Goal: Task Accomplishment & Management: Use online tool/utility

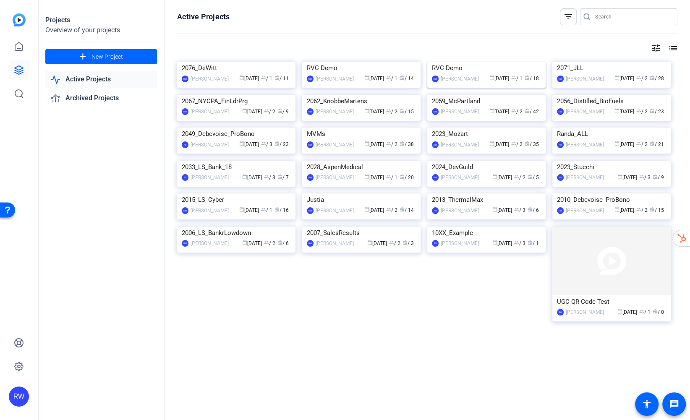
click at [459, 62] on img at bounding box center [486, 62] width 118 height 0
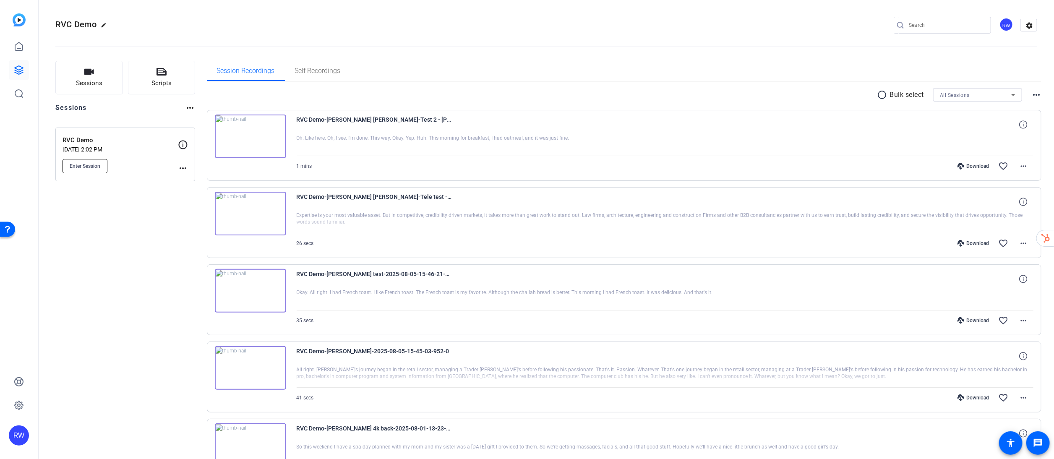
click at [72, 166] on span "Enter Session" at bounding box center [85, 166] width 31 height 7
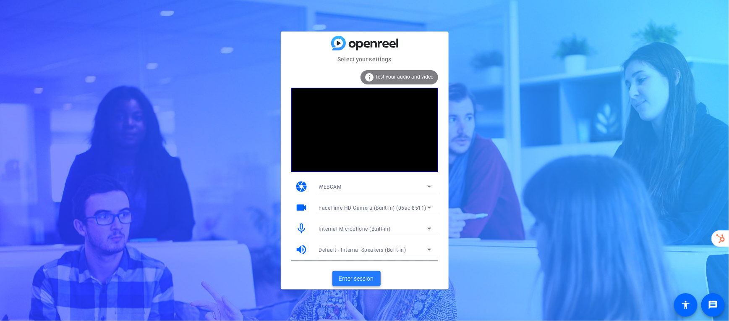
click at [361, 283] on span at bounding box center [356, 278] width 48 height 20
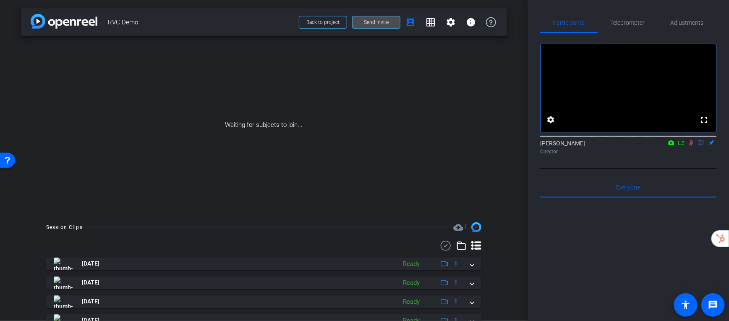
click at [390, 26] on span at bounding box center [376, 22] width 47 height 20
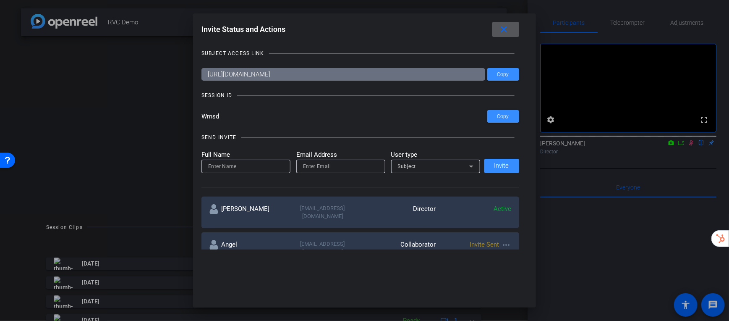
click at [507, 31] on mat-icon "close" at bounding box center [504, 29] width 10 height 10
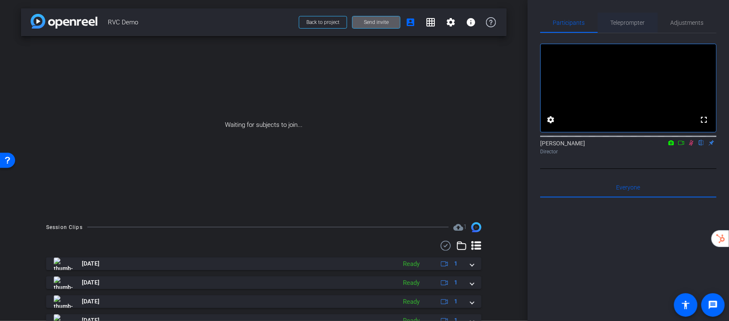
click at [635, 24] on span "Teleprompter" at bounding box center [628, 23] width 34 height 6
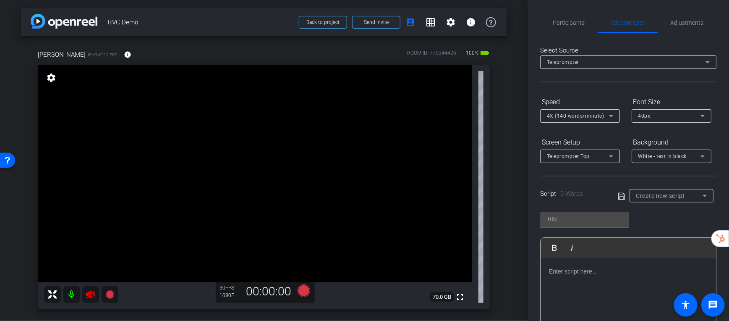
click at [91, 296] on icon at bounding box center [90, 294] width 9 height 8
click at [560, 21] on span "Participants" at bounding box center [569, 23] width 32 height 6
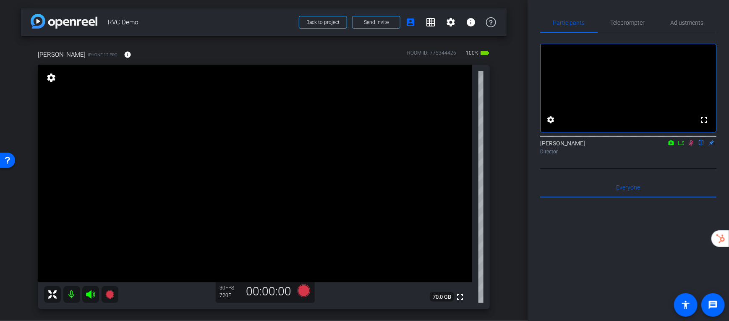
click at [691, 146] on icon at bounding box center [691, 143] width 7 height 6
click at [634, 25] on span "Teleprompter" at bounding box center [628, 23] width 34 height 6
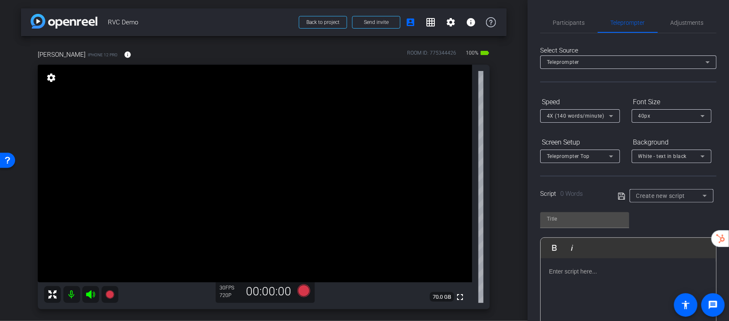
click at [605, 280] on div at bounding box center [628, 300] width 175 height 84
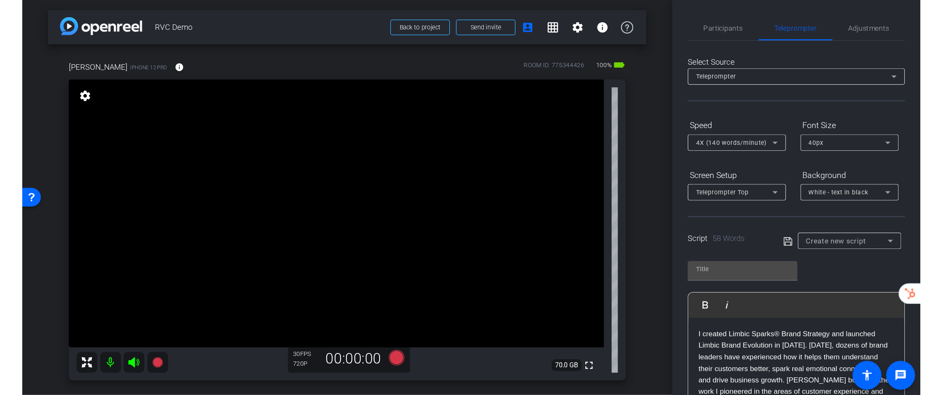
scroll to position [8, 0]
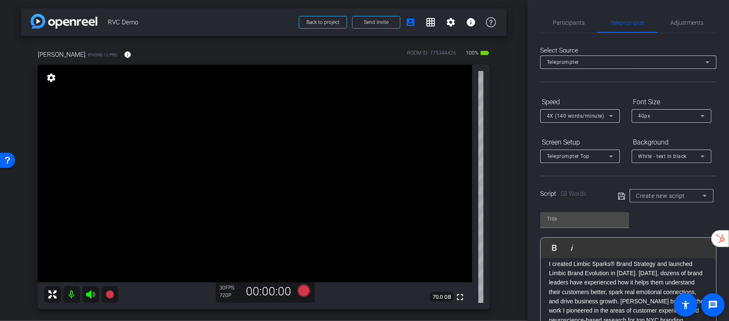
click at [621, 299] on p "I created Limbic Sparks® Brand Strategy and launched Limbic Brand Evolution in …" at bounding box center [628, 296] width 159 height 75
click at [589, 223] on div at bounding box center [585, 218] width 76 height 13
type input "Kevin"
click at [622, 196] on icon at bounding box center [622, 196] width 8 height 10
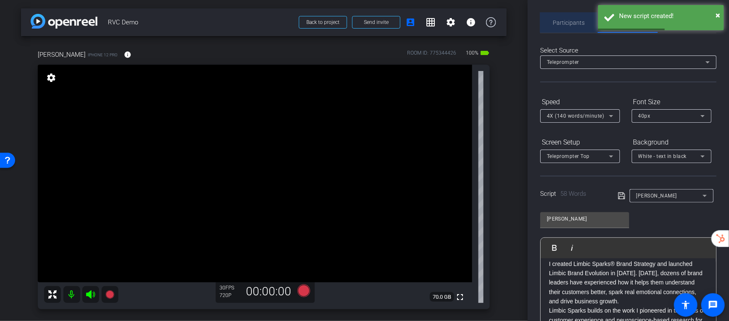
click at [567, 28] on span "Participants" at bounding box center [569, 23] width 32 height 20
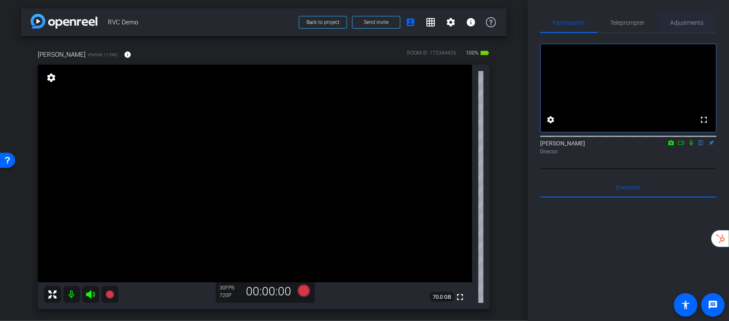
click at [696, 18] on span "Adjustments" at bounding box center [687, 23] width 33 height 20
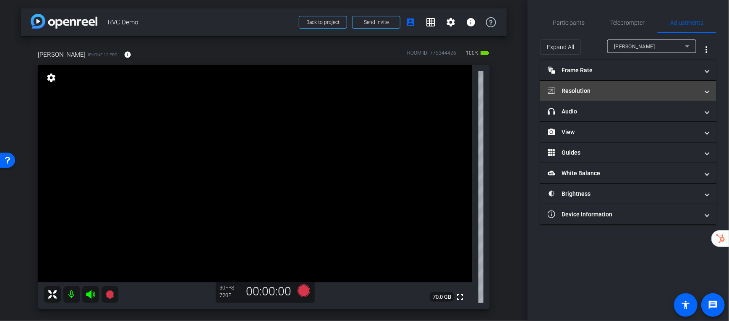
click at [627, 92] on mat-panel-title "Resolution" at bounding box center [623, 90] width 151 height 9
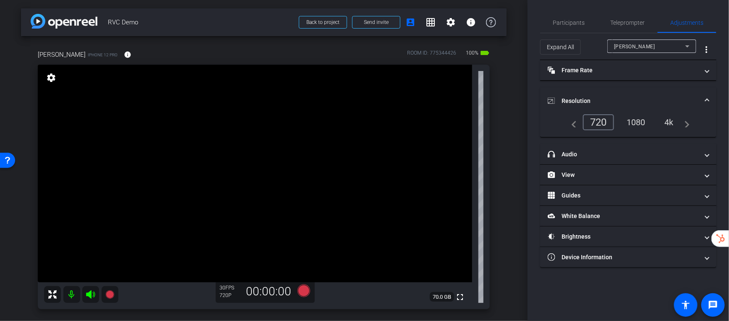
click at [667, 122] on div "4k" at bounding box center [669, 122] width 22 height 14
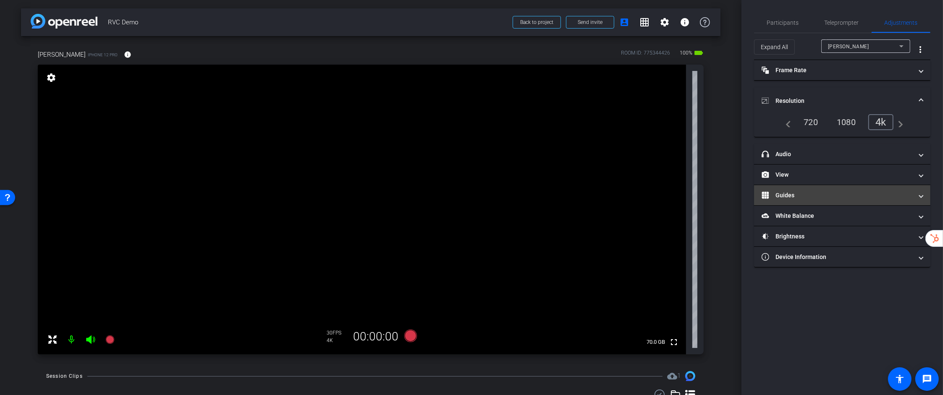
click at [745, 191] on mat-panel-title "Guides" at bounding box center [836, 195] width 151 height 9
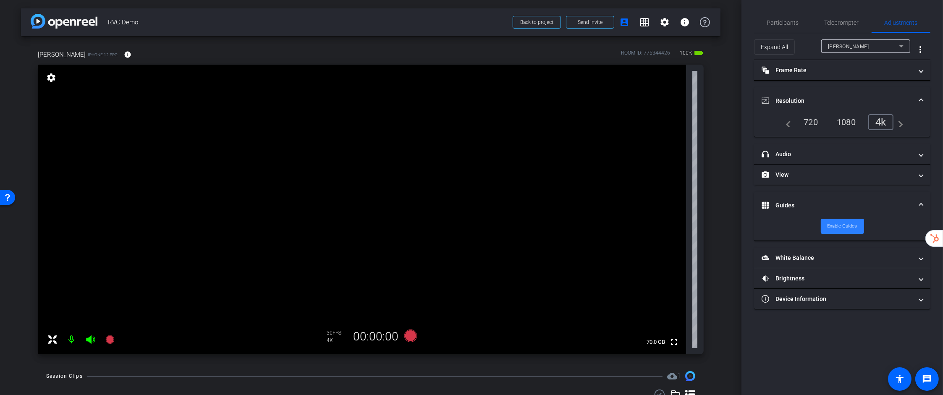
click at [745, 221] on span "Enable Guides" at bounding box center [842, 226] width 30 height 13
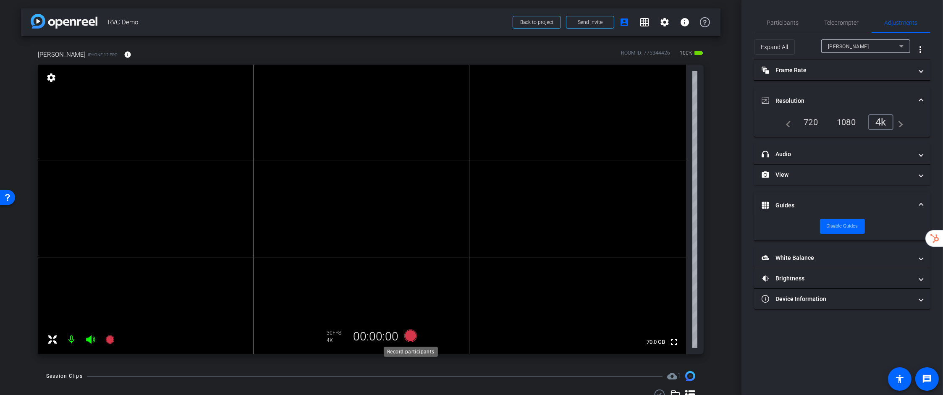
click at [411, 321] on icon at bounding box center [410, 335] width 13 height 13
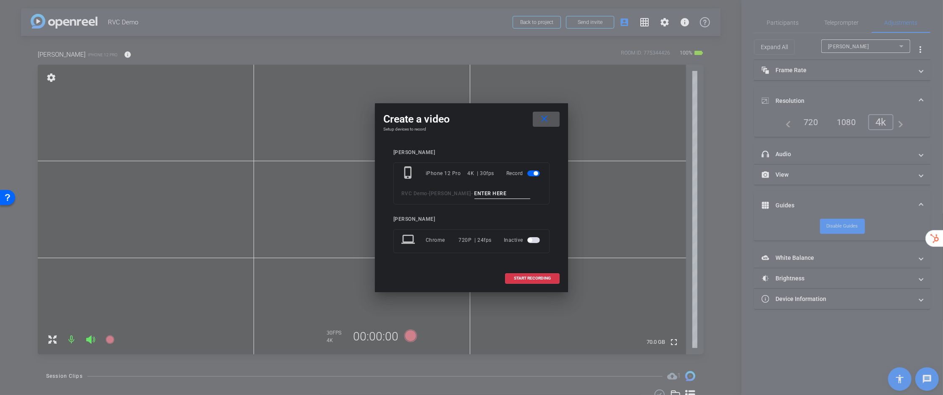
click at [496, 192] on input at bounding box center [502, 193] width 56 height 10
type input "Kevin Test 1"
click at [541, 279] on span "START RECORDING" at bounding box center [532, 278] width 37 height 4
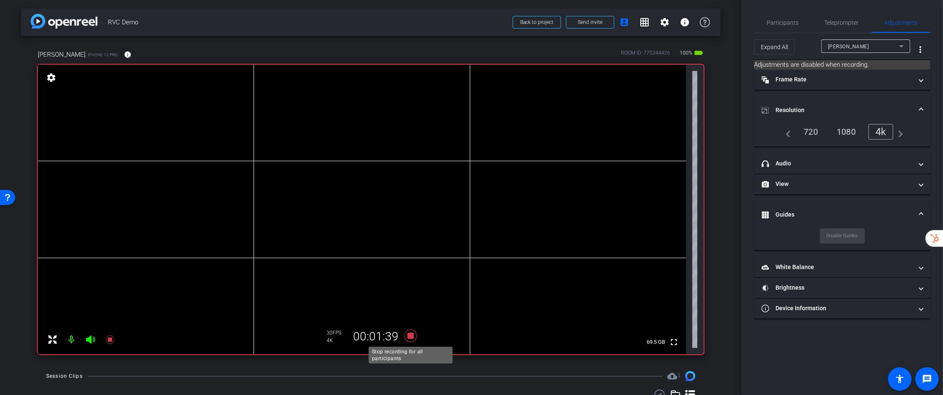
click at [411, 321] on icon at bounding box center [410, 335] width 20 height 15
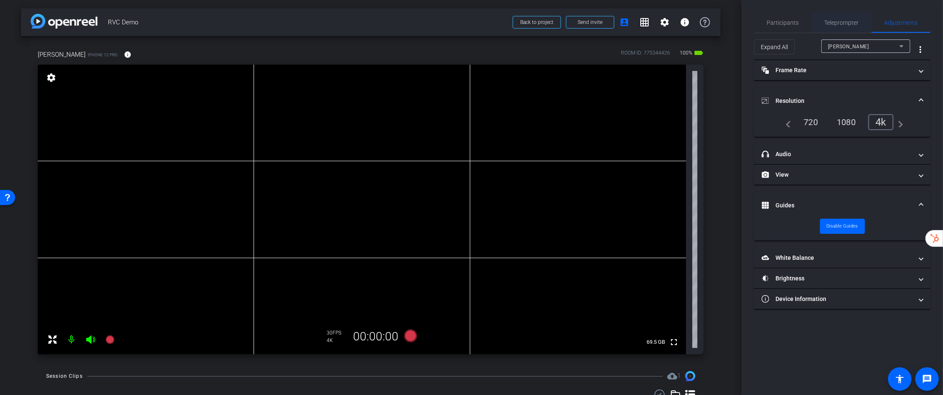
click at [745, 22] on span "Teleprompter" at bounding box center [841, 23] width 34 height 6
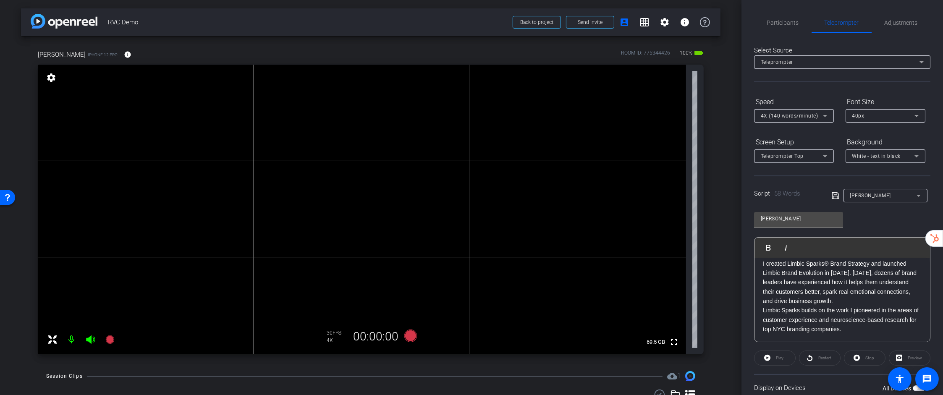
scroll to position [0, 0]
click at [745, 312] on p "I created Limbic Sparks® Brand Strategy and launched Limbic Brand Evolution in …" at bounding box center [842, 290] width 159 height 47
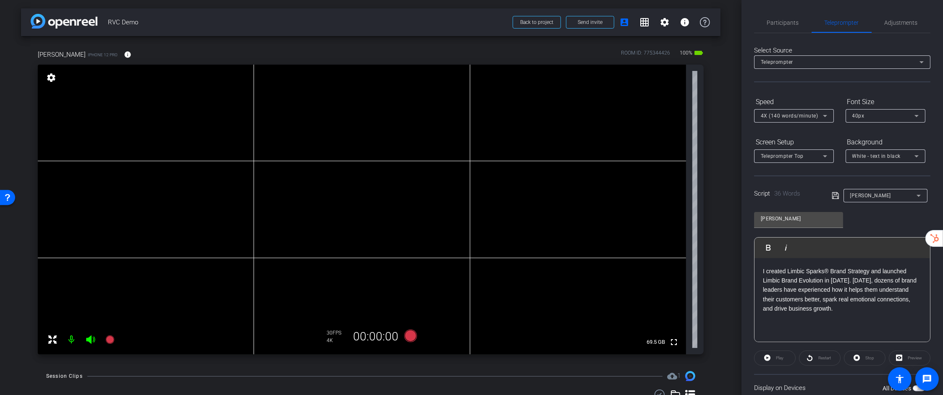
click at [745, 195] on icon at bounding box center [836, 196] width 8 height 10
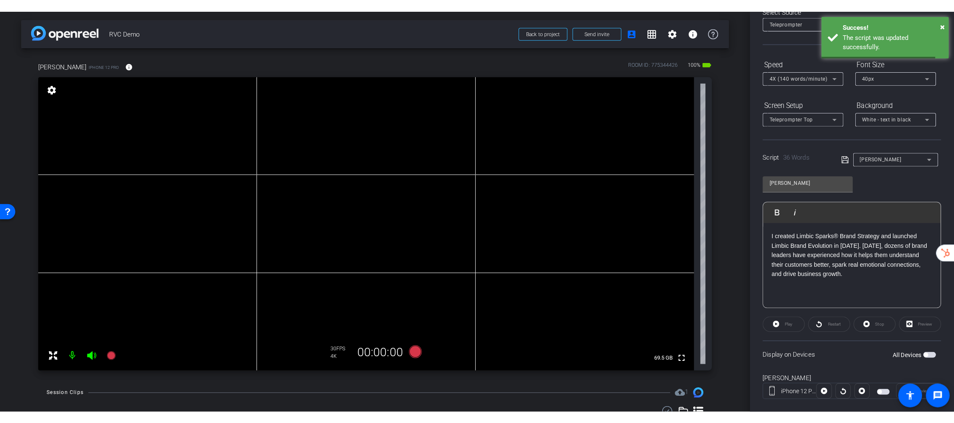
scroll to position [63, 0]
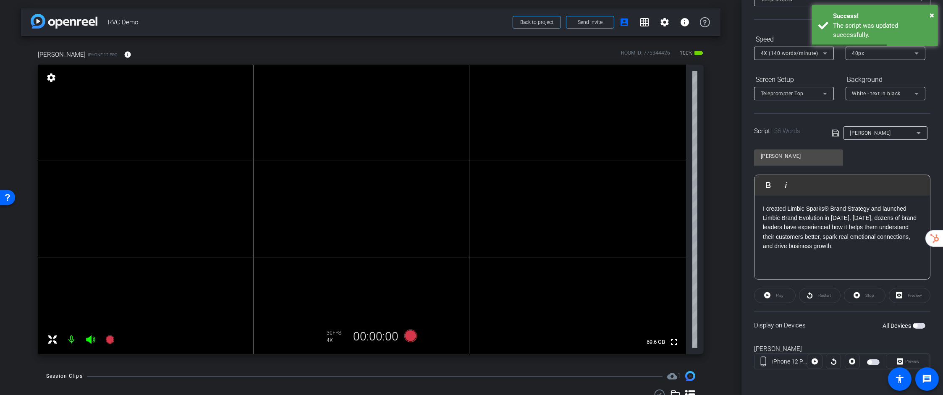
click at [745, 321] on span "button" at bounding box center [873, 362] width 13 height 6
click at [409, 321] on icon at bounding box center [410, 335] width 13 height 13
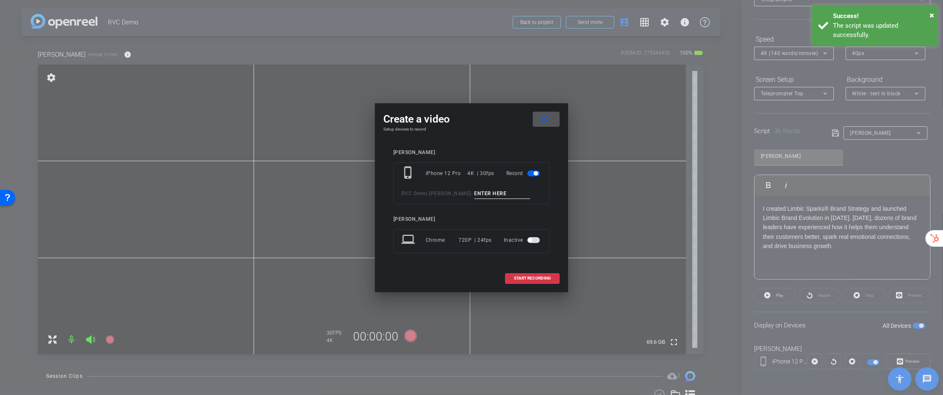
click at [492, 192] on input at bounding box center [502, 193] width 56 height 10
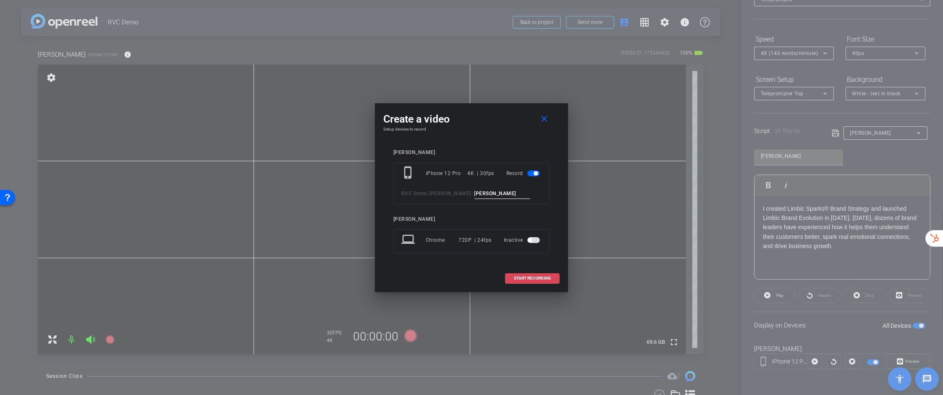
type input "Kevin Tele"
click at [540, 277] on span "START RECORDING" at bounding box center [532, 278] width 37 height 4
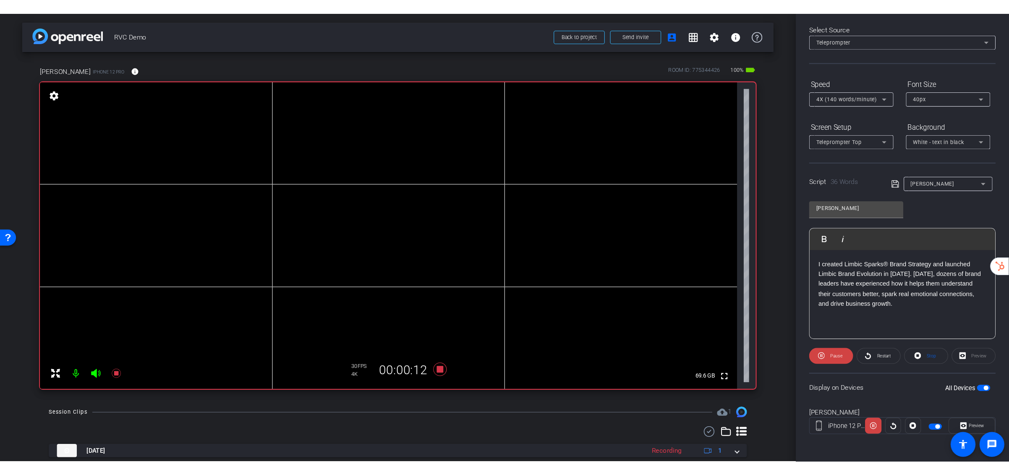
scroll to position [2468, 0]
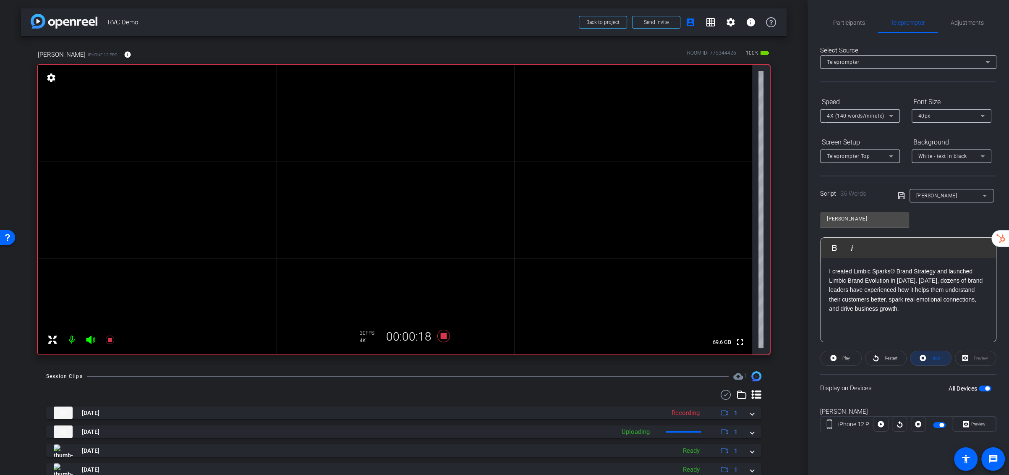
click at [745, 321] on icon at bounding box center [923, 358] width 6 height 10
click at [442, 321] on icon at bounding box center [443, 335] width 13 height 13
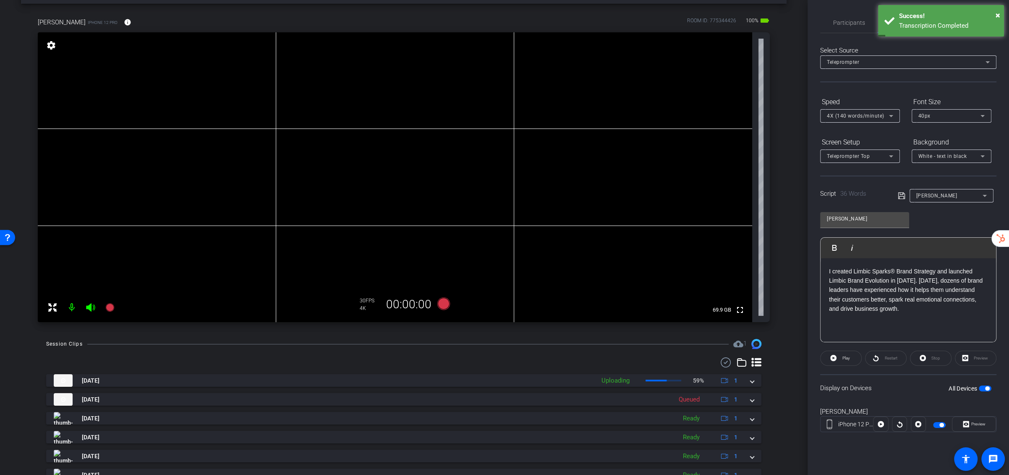
scroll to position [69, 0]
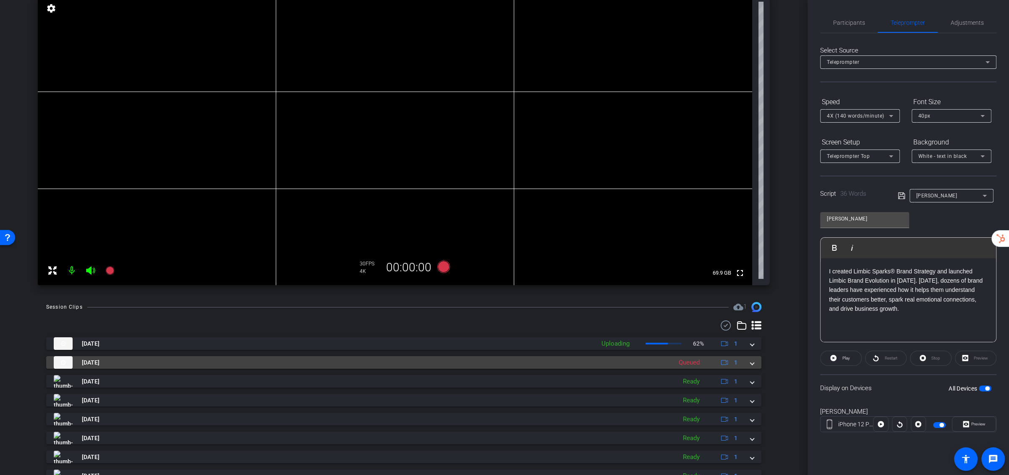
click at [745, 321] on span at bounding box center [751, 362] width 3 height 9
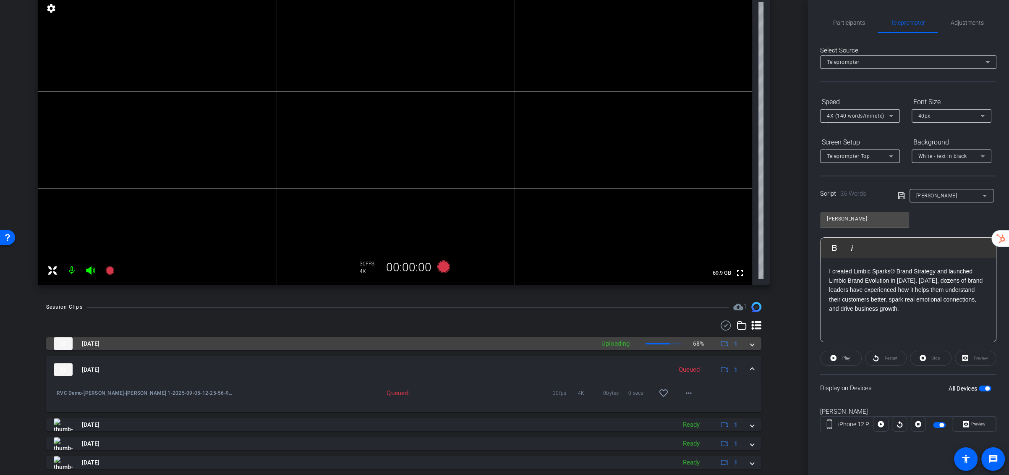
click at [745, 321] on div "Sep 5, 2025 Uploading 68% 1" at bounding box center [402, 343] width 697 height 13
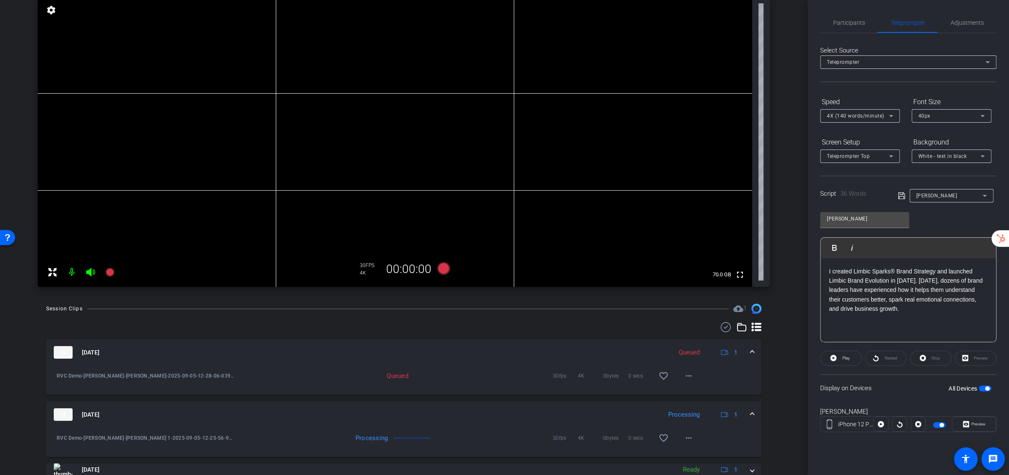
scroll to position [66, 0]
click at [64, 321] on img at bounding box center [63, 415] width 19 height 13
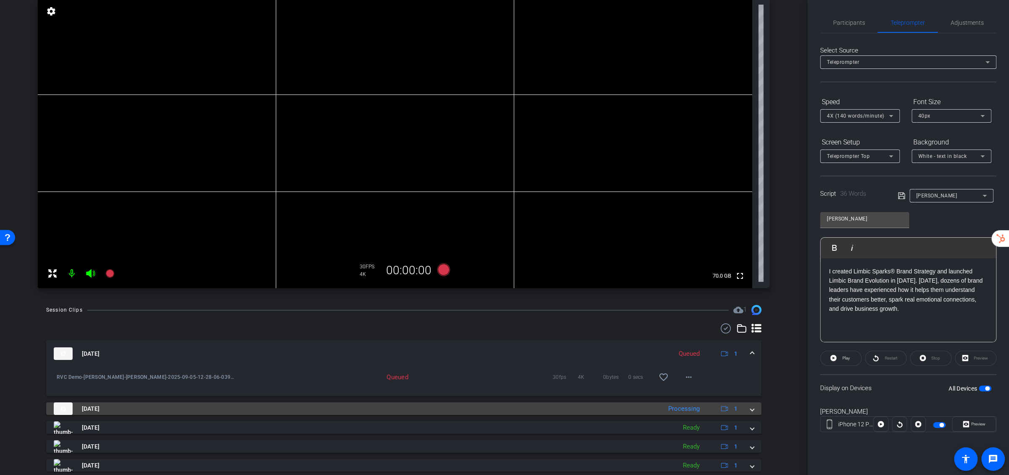
click at [64, 321] on img at bounding box center [63, 408] width 19 height 13
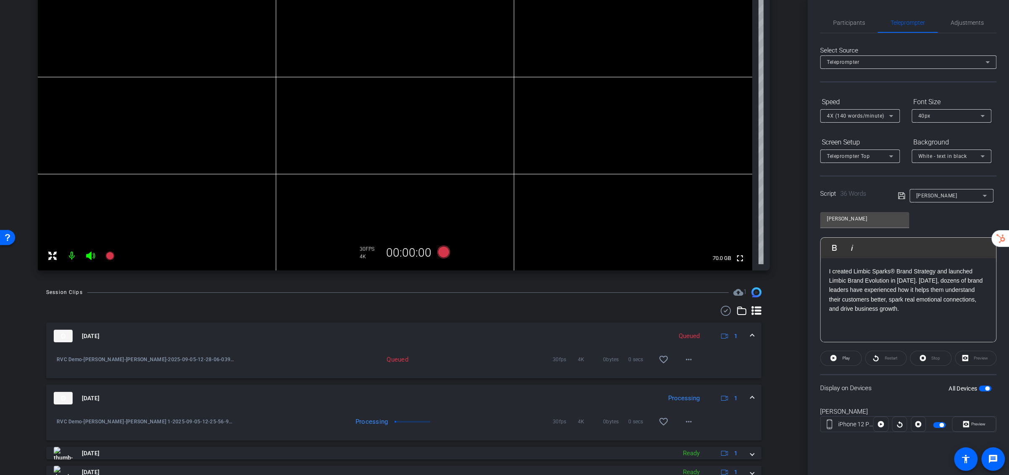
scroll to position [88, 0]
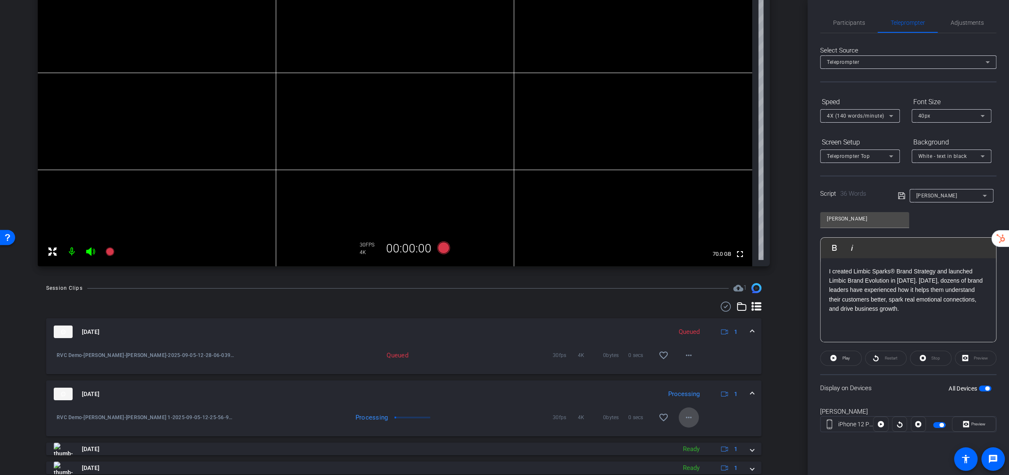
click at [686, 321] on mat-icon "more_horiz" at bounding box center [689, 417] width 10 height 10
click at [703, 321] on span "Download Original" at bounding box center [710, 337] width 50 height 10
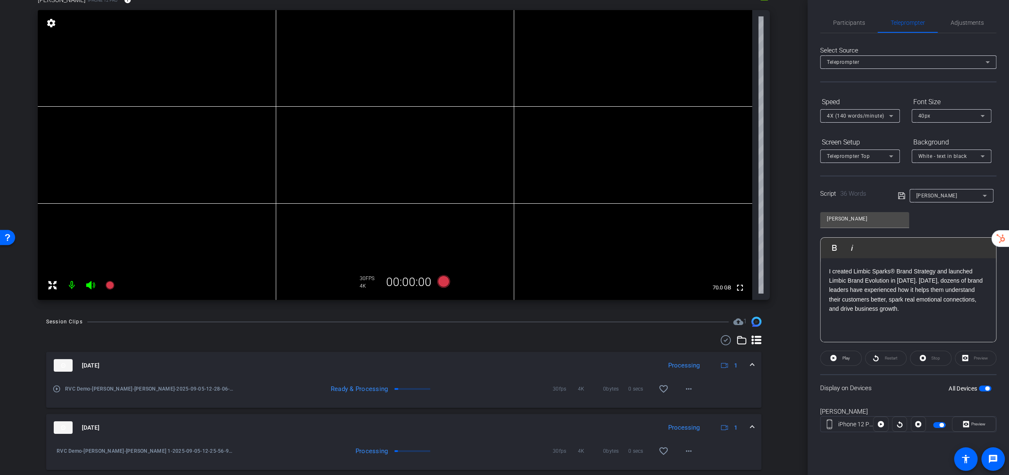
scroll to position [11, 0]
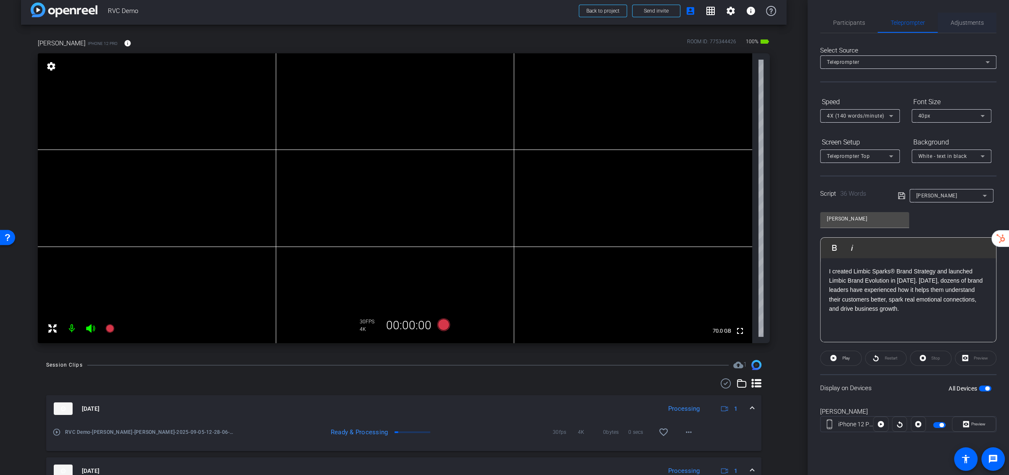
click at [745, 25] on span "Adjustments" at bounding box center [967, 23] width 33 height 6
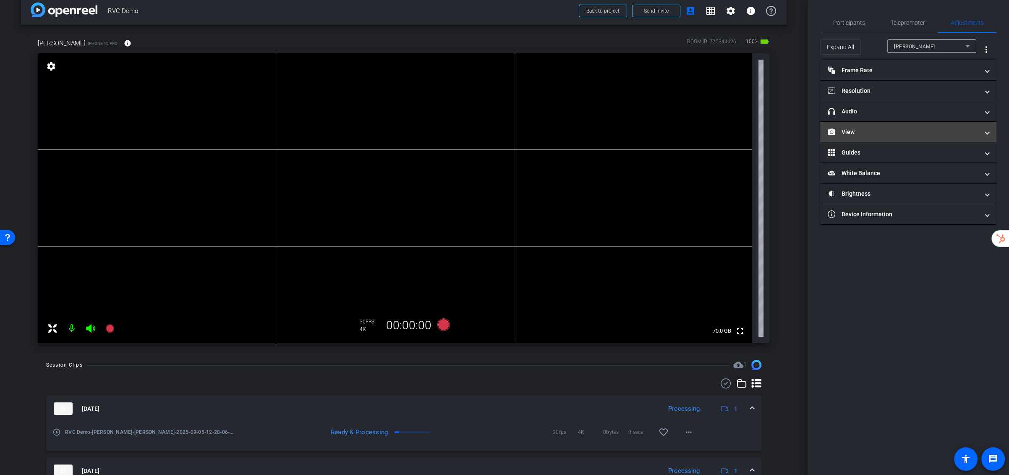
click at [745, 131] on mat-panel-title "View" at bounding box center [903, 132] width 151 height 9
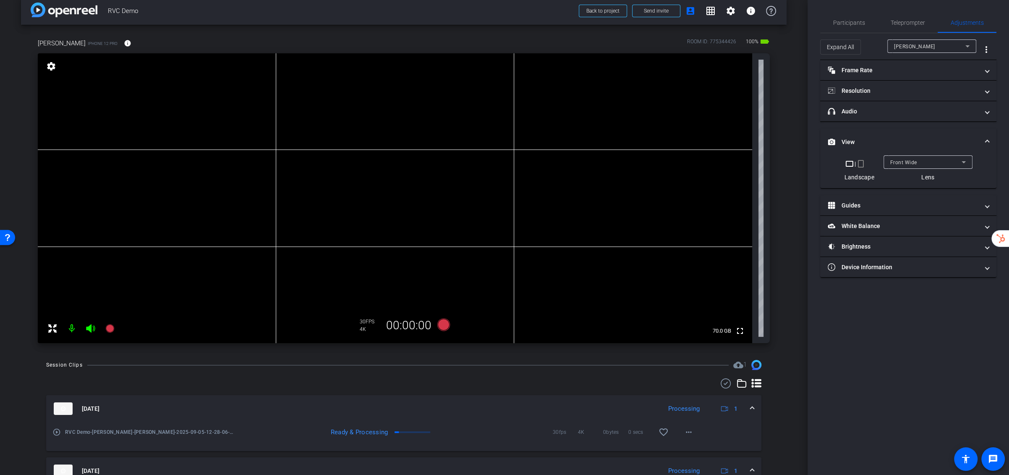
click at [745, 165] on mat-icon "crop_portrait" at bounding box center [861, 164] width 10 height 10
click at [745, 162] on span "Front Wide" at bounding box center [899, 163] width 27 height 6
click at [745, 163] on div at bounding box center [504, 237] width 1009 height 475
click at [745, 164] on mat-icon "crop_landscape" at bounding box center [853, 164] width 10 height 10
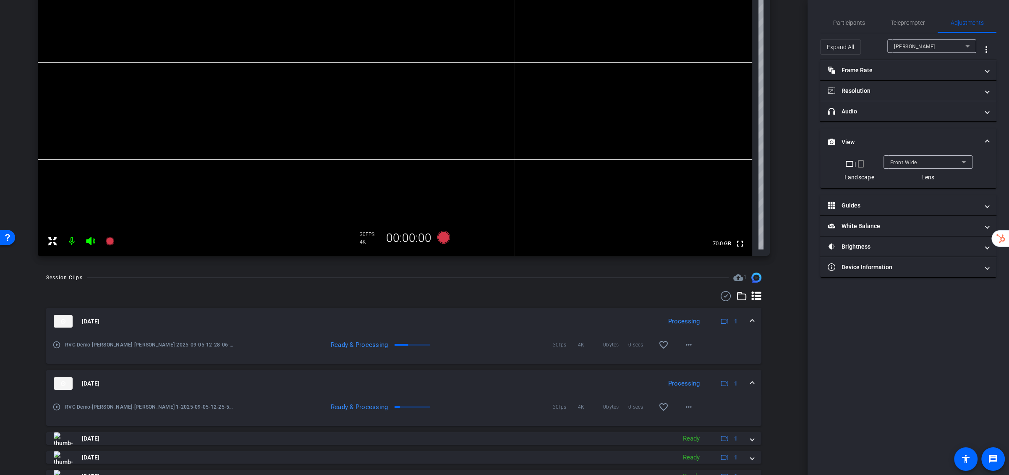
scroll to position [101, 0]
click at [688, 321] on mat-icon "more_horiz" at bounding box center [689, 342] width 10 height 10
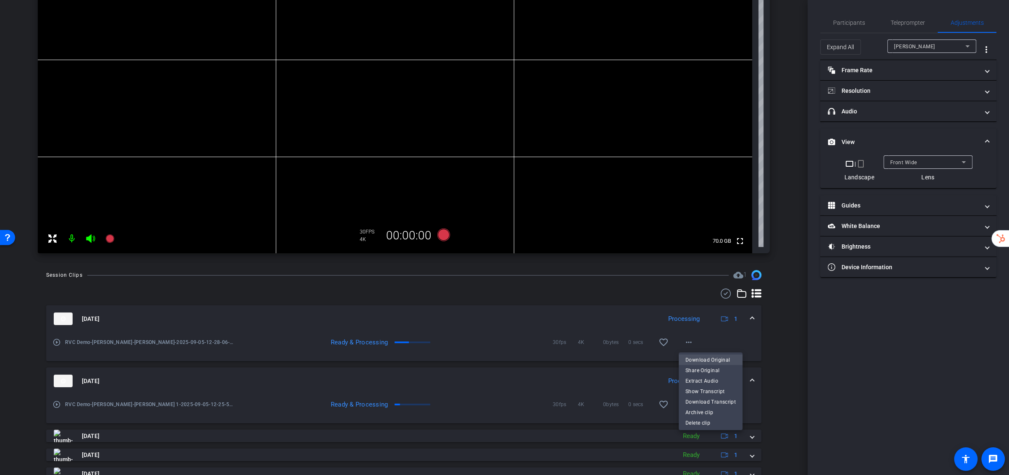
click at [698, 321] on span "Download Original" at bounding box center [710, 360] width 50 height 10
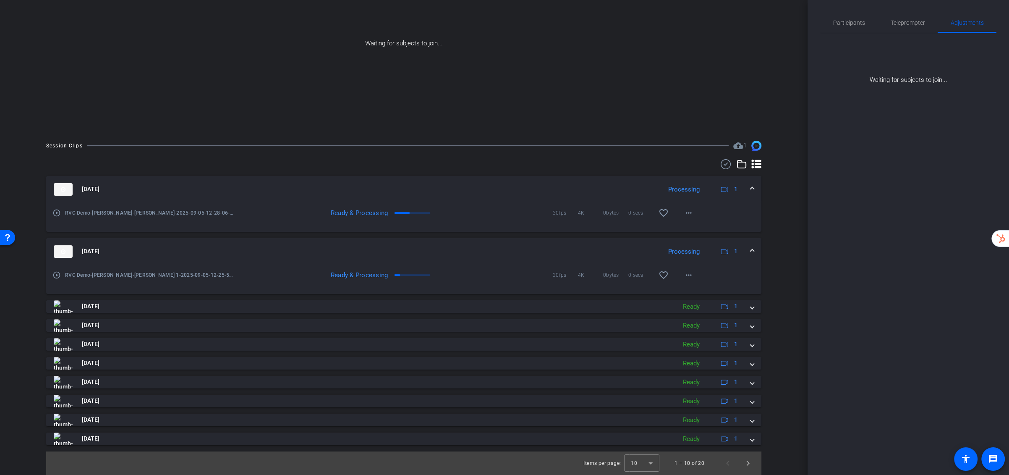
scroll to position [0, 0]
